Goal: Task Accomplishment & Management: Manage account settings

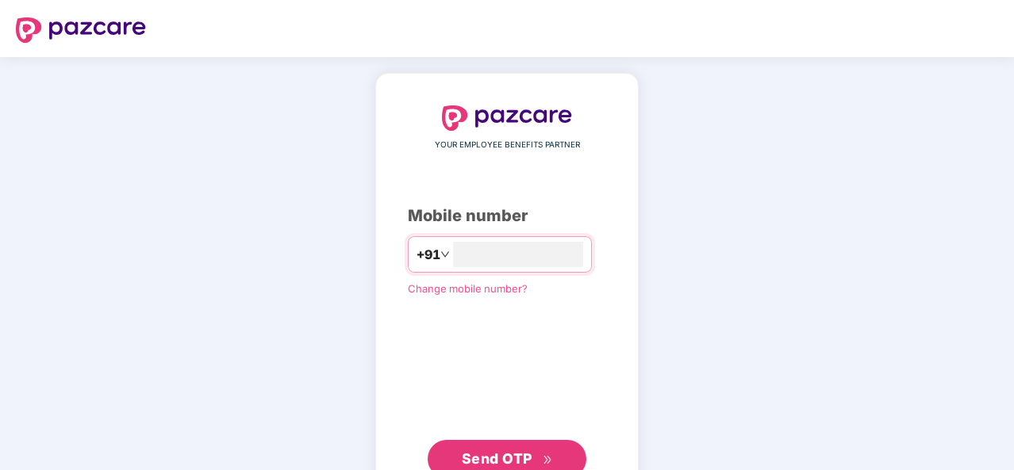
type input "**********"
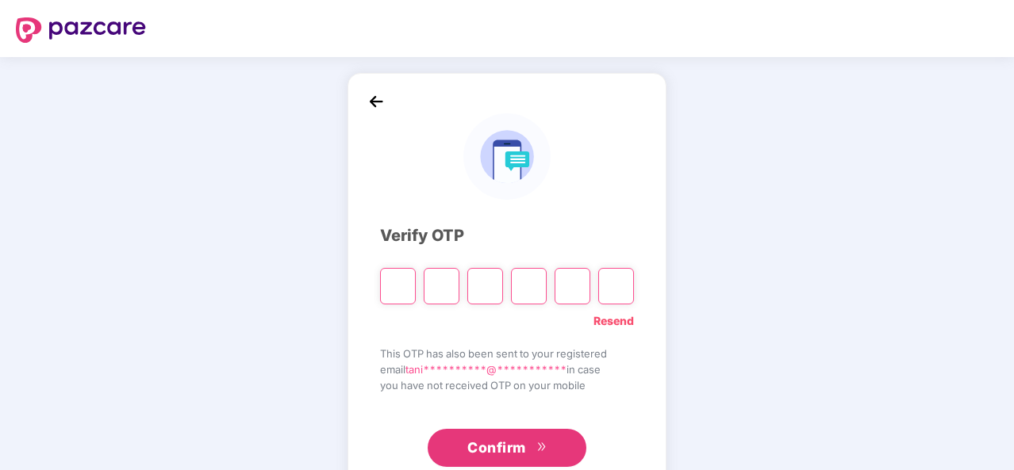
type input "*"
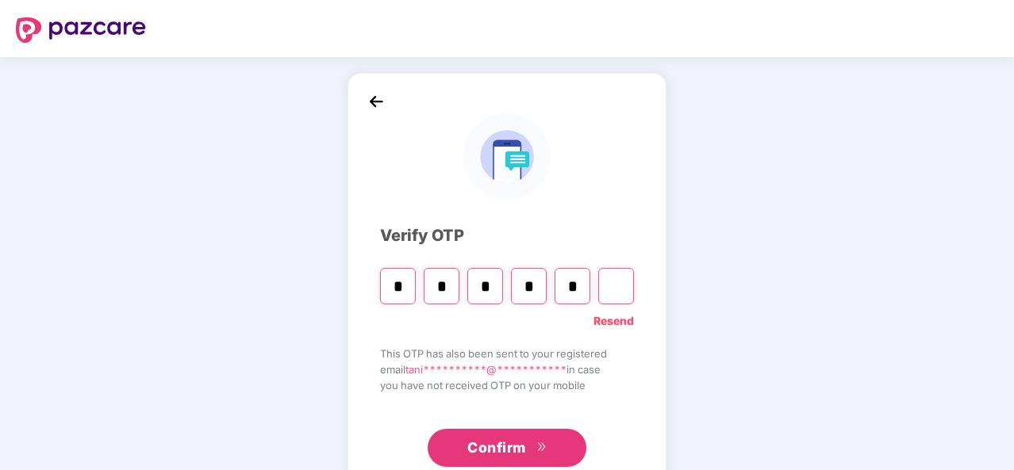
type input "*"
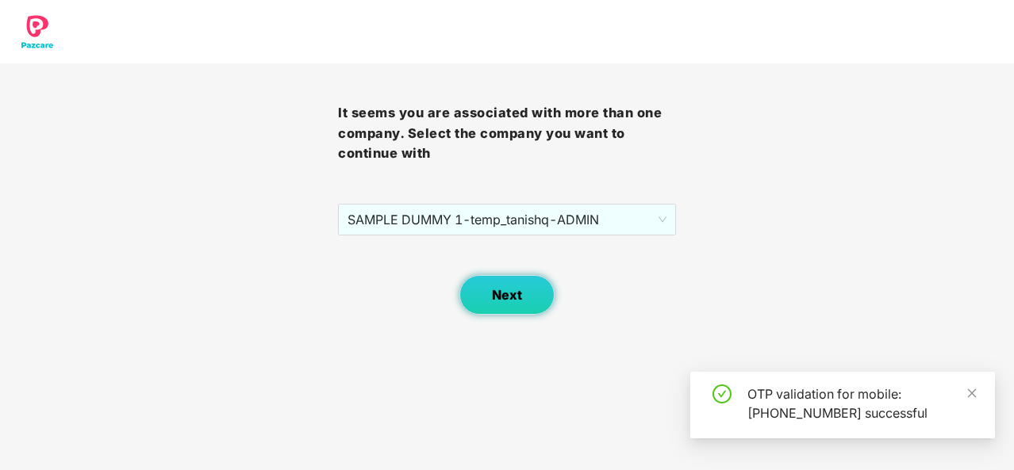
click at [509, 291] on span "Next" at bounding box center [507, 295] width 30 height 15
